Goal: Complete application form: Complete application form

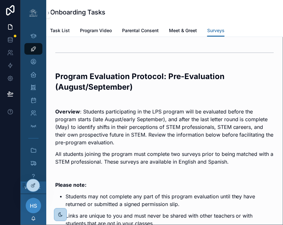
scroll to position [152, 0]
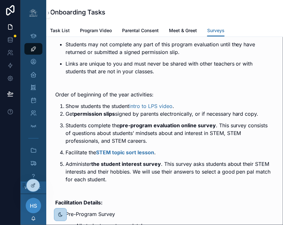
click at [236, 65] on p "Links are unique to you and must never be shared with other teachers or with st…" at bounding box center [169, 67] width 208 height 15
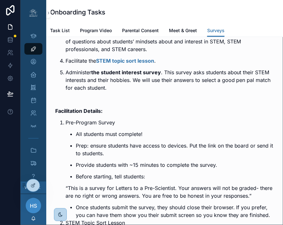
scroll to position [444, 0]
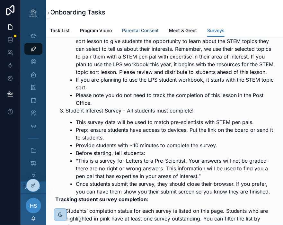
click at [146, 30] on span "Parental Consent" at bounding box center [140, 30] width 37 height 6
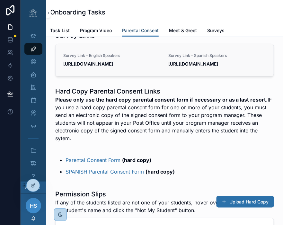
scroll to position [201, 0]
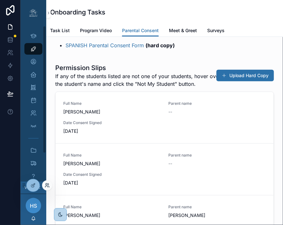
click at [47, 186] on icon at bounding box center [47, 184] width 5 height 5
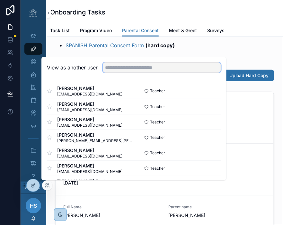
click at [125, 68] on input "text" at bounding box center [162, 67] width 118 height 10
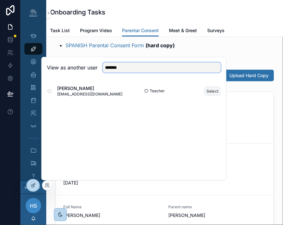
type input "*******"
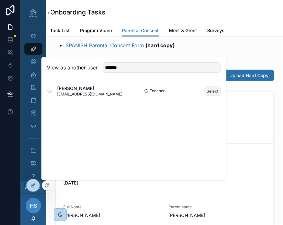
click at [214, 89] on button "Select" at bounding box center [212, 90] width 17 height 9
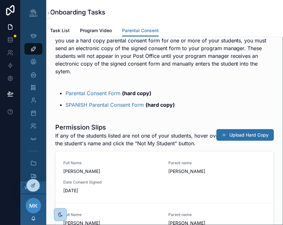
scroll to position [170, 0]
